Goal: Find specific page/section: Find specific page/section

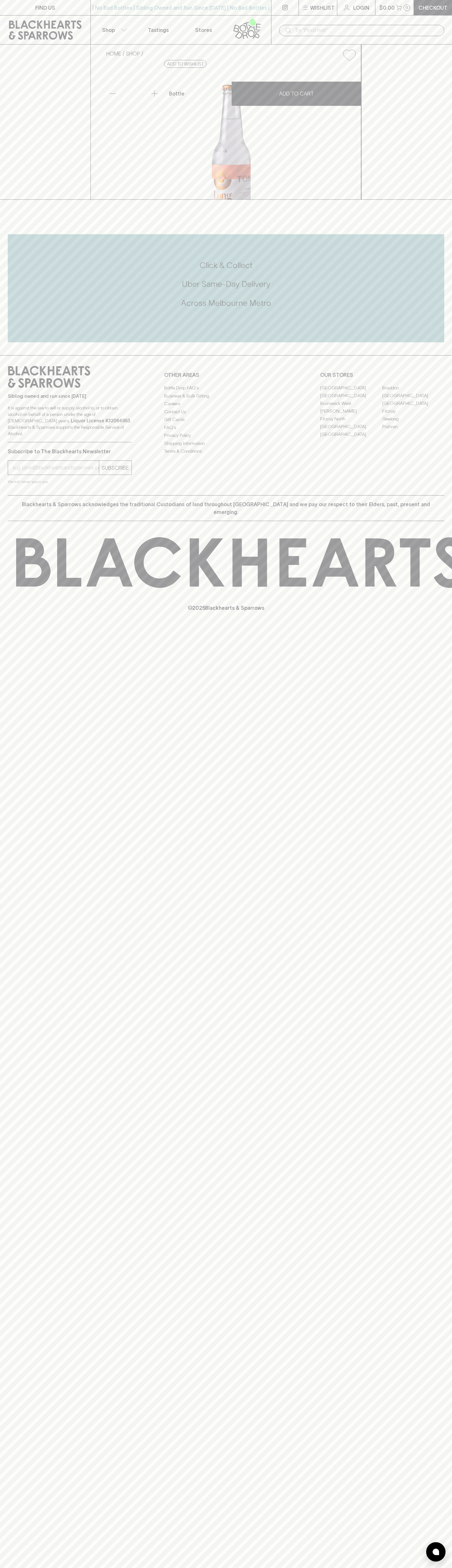
click at [438, 1529] on div "FIND US | No Bad Bottles | Sibling Owned and Run Since [DATE] | No Bad Bottles …" at bounding box center [226, 784] width 452 height 1568
click at [438, 1567] on html "FIND US | No Bad Bottles | Sibling Owned and Run Since [DATE] | No Bad Bottles …" at bounding box center [226, 784] width 452 height 1568
click at [17, 889] on div "FIND US | No Bad Bottles | Sibling Owned and Run Since [DATE] | No Bad Bottles …" at bounding box center [226, 784] width 452 height 1568
